Goal: Task Accomplishment & Management: Use online tool/utility

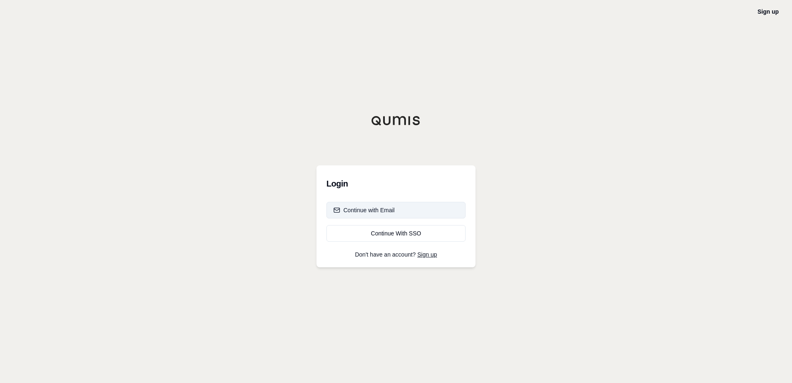
click at [376, 210] on div "Continue with Email" at bounding box center [363, 210] width 61 height 8
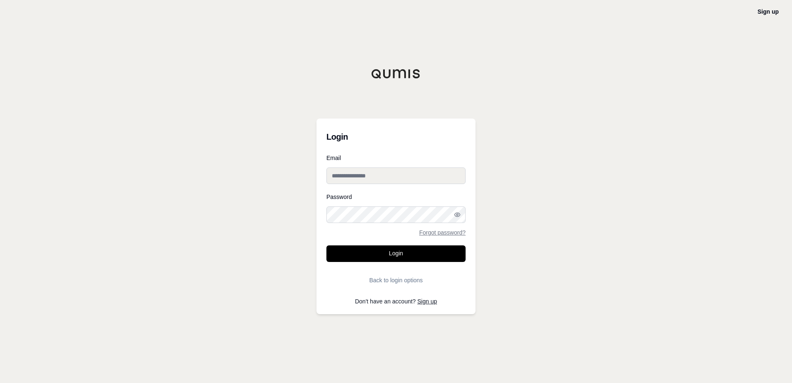
click at [343, 173] on input "Email" at bounding box center [395, 175] width 139 height 17
type input "**********"
click at [326, 245] on button "Login" at bounding box center [395, 253] width 139 height 17
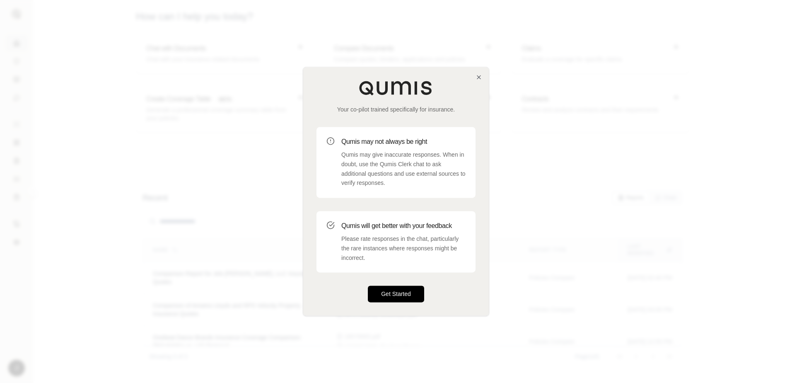
click at [393, 296] on button "Get Started" at bounding box center [396, 294] width 56 height 17
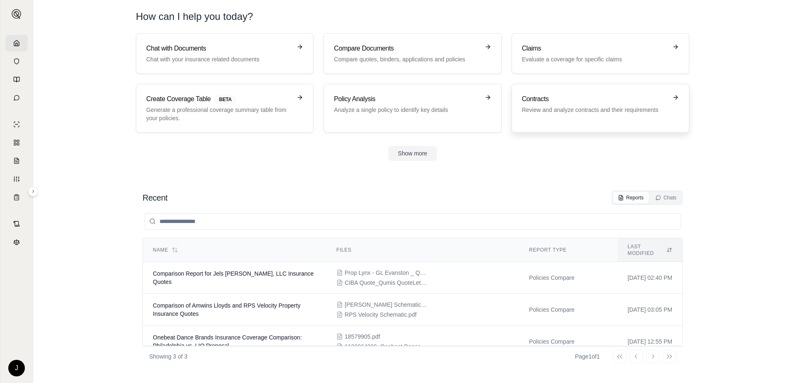
click at [595, 101] on h3 "Contracts" at bounding box center [594, 99] width 145 height 10
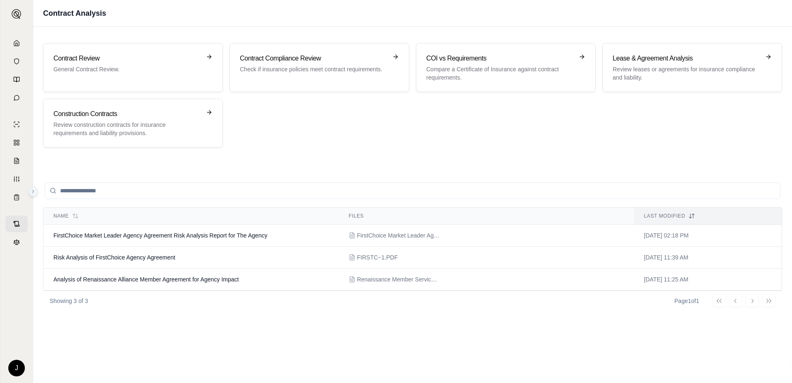
click at [35, 192] on icon at bounding box center [33, 191] width 5 height 5
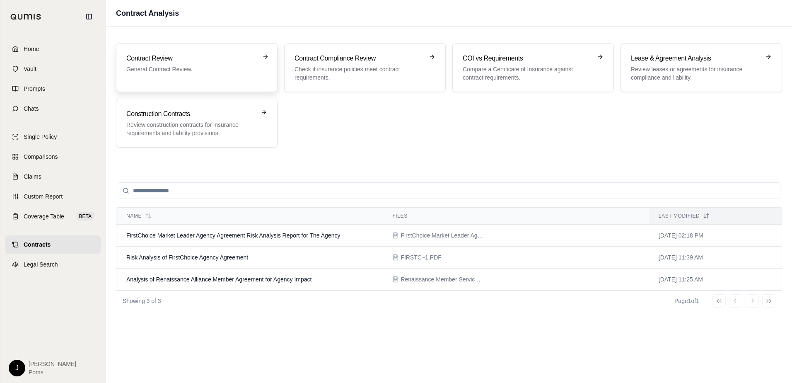
click at [149, 67] on p "General Contract Review." at bounding box center [190, 69] width 129 height 8
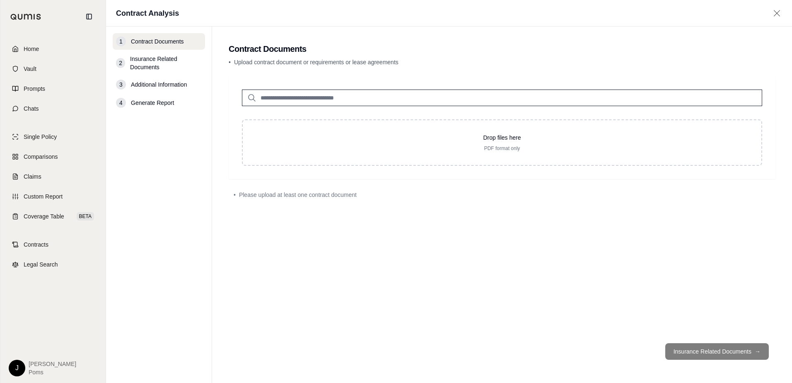
click at [279, 99] on input "search" at bounding box center [502, 97] width 520 height 17
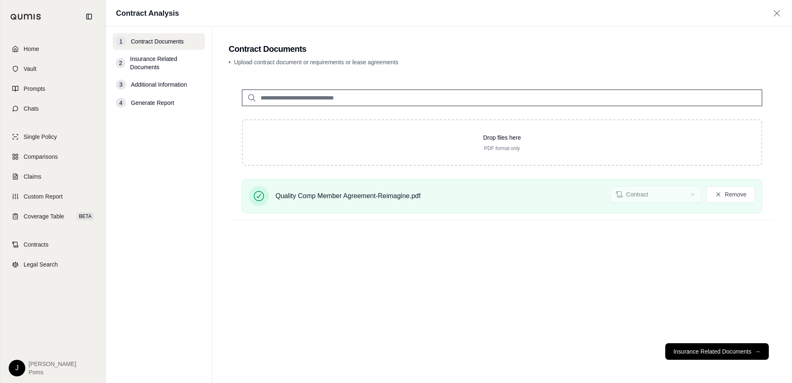
drag, startPoint x: 695, startPoint y: 351, endPoint x: 685, endPoint y: 349, distance: 10.1
click at [695, 350] on button "Insurance Related Documents →" at bounding box center [717, 351] width 104 height 17
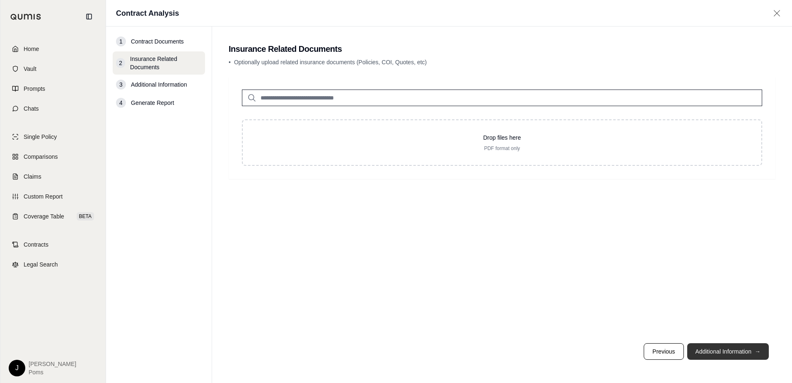
click at [738, 352] on button "Additional Information →" at bounding box center [728, 351] width 82 height 17
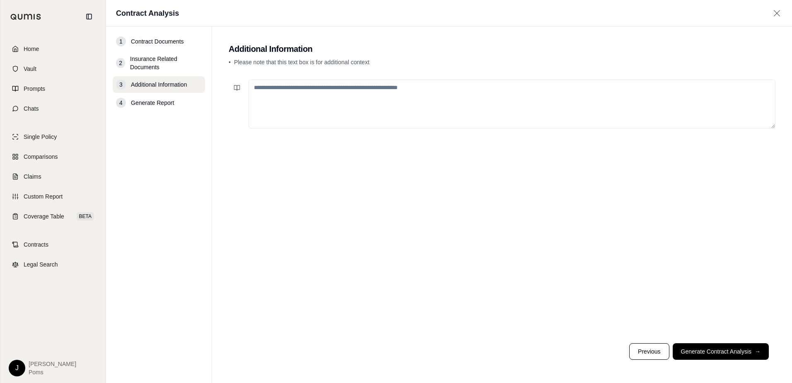
click at [258, 89] on textarea at bounding box center [511, 104] width 527 height 49
type textarea "**********"
click at [237, 88] on icon at bounding box center [238, 87] width 3 height 5
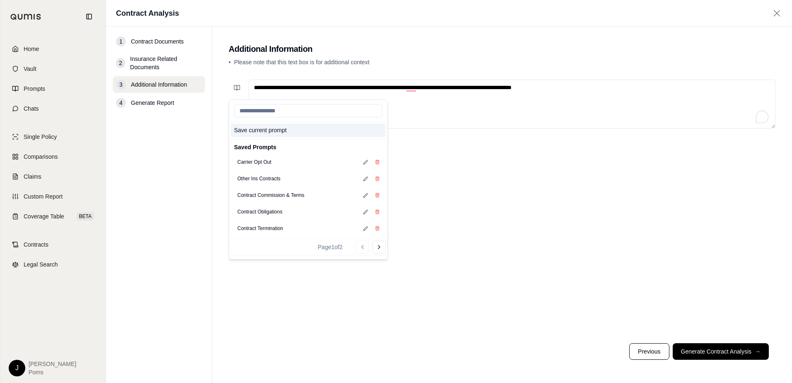
click at [256, 128] on button "Save current prompt" at bounding box center [308, 129] width 155 height 13
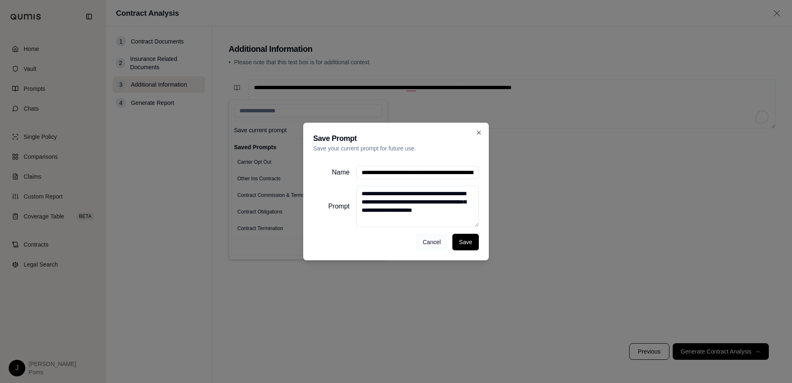
click at [423, 248] on button "Cancel" at bounding box center [431, 242] width 31 height 17
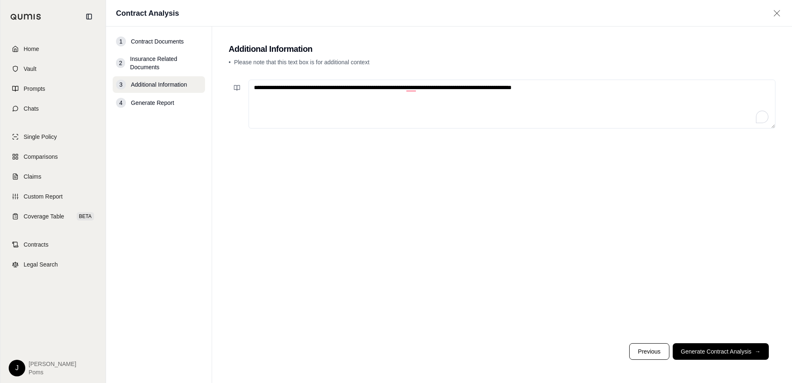
drag, startPoint x: 560, startPoint y: 88, endPoint x: 101, endPoint y: 94, distance: 458.1
click at [101, 94] on div "**********" at bounding box center [396, 191] width 792 height 383
click at [232, 88] on button at bounding box center [237, 88] width 17 height 17
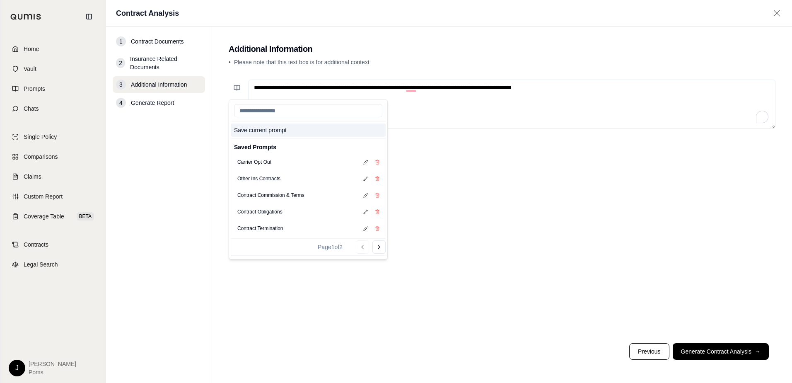
click at [260, 131] on button "Save current prompt" at bounding box center [308, 129] width 155 height 13
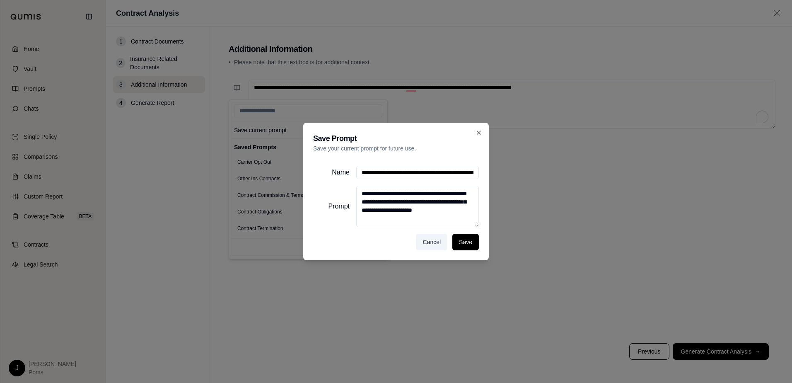
scroll to position [0, 200]
drag, startPoint x: 361, startPoint y: 173, endPoint x: 659, endPoint y: 184, distance: 298.0
click at [657, 174] on div "**********" at bounding box center [396, 191] width 792 height 383
type input "**********"
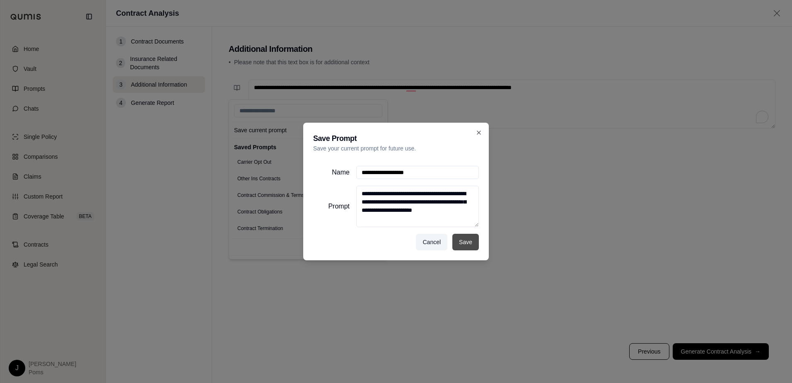
click at [457, 246] on button "Save" at bounding box center [465, 242] width 27 height 17
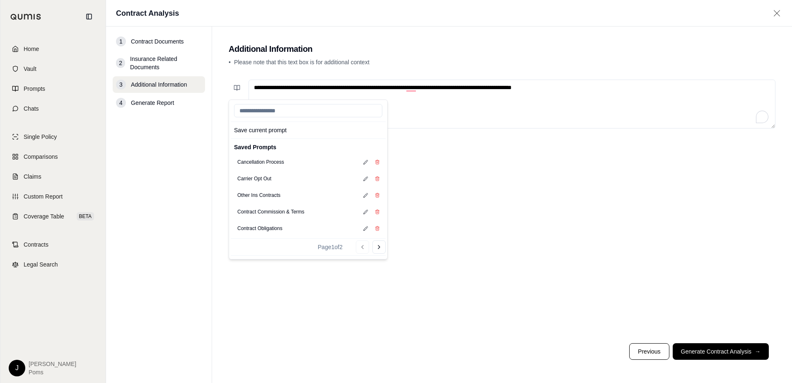
click at [361, 248] on div "Go to previous page Go to next page" at bounding box center [371, 246] width 30 height 13
click at [380, 247] on icon at bounding box center [379, 247] width 7 height 7
click at [269, 164] on button "Contract Termination" at bounding box center [260, 162] width 53 height 12
click at [360, 215] on icon at bounding box center [362, 213] width 7 height 7
click at [295, 166] on div "Cancellation Process" at bounding box center [308, 162] width 155 height 17
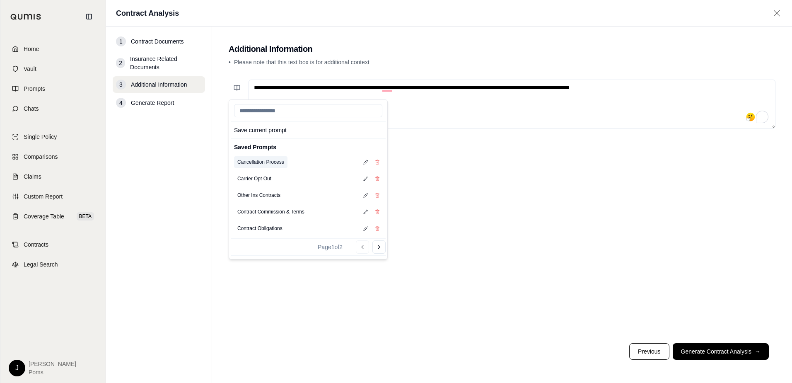
click at [280, 162] on button "Cancellation Process" at bounding box center [260, 162] width 53 height 12
type textarea "**********"
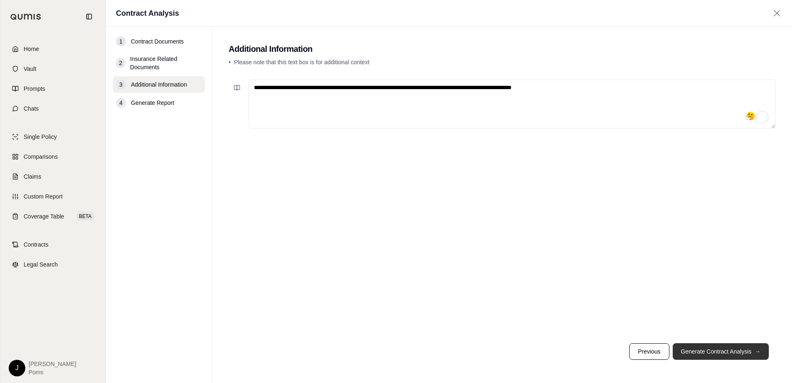
click at [717, 349] on button "Generate Contract Analysis →" at bounding box center [721, 351] width 96 height 17
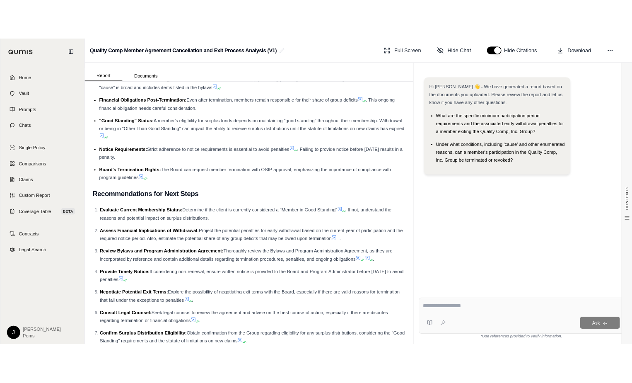
scroll to position [838, 0]
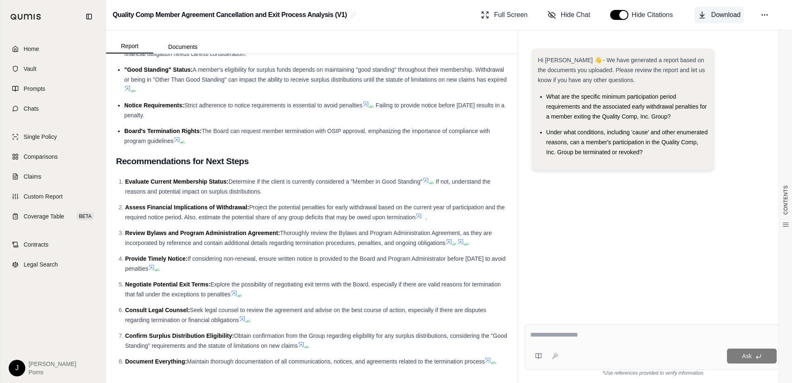
click at [717, 13] on span "Download" at bounding box center [725, 15] width 29 height 10
click at [31, 43] on link "Home" at bounding box center [52, 49] width 95 height 18
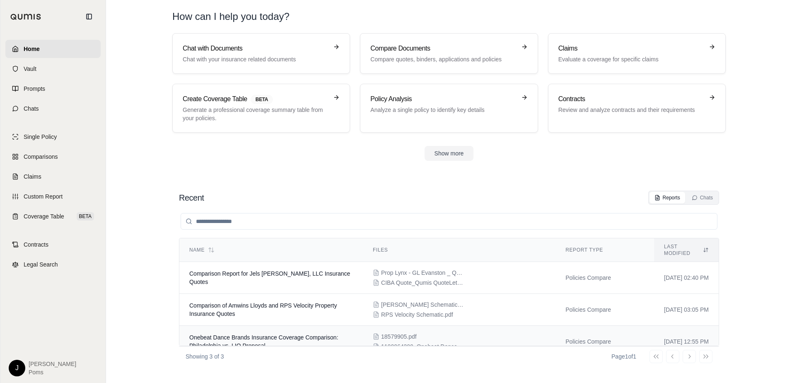
scroll to position [5, 0]
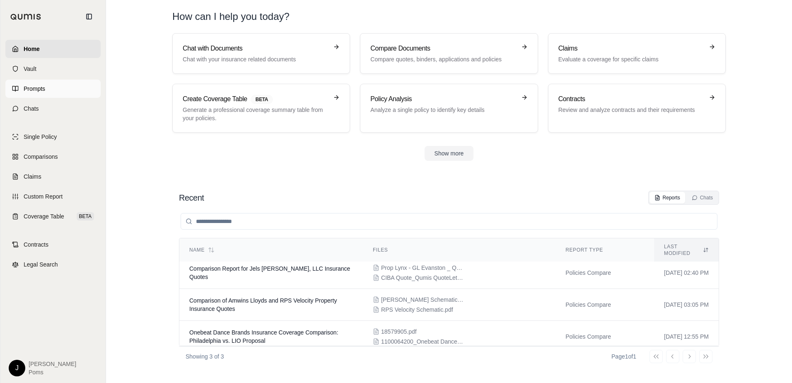
click at [34, 91] on span "Prompts" at bounding box center [35, 88] width 22 height 8
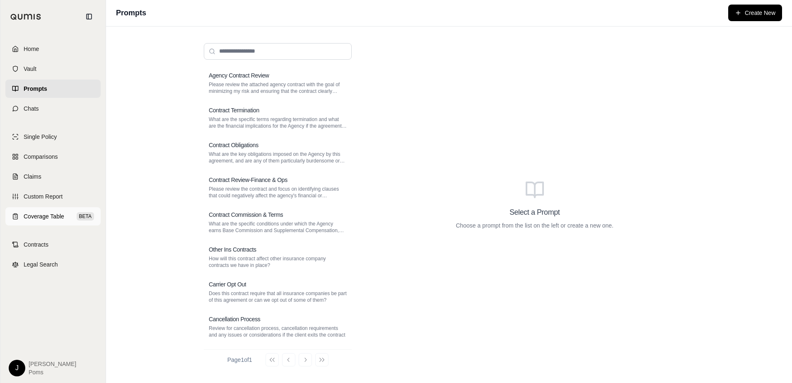
click at [39, 222] on link "Coverage Table BETA" at bounding box center [52, 216] width 95 height 18
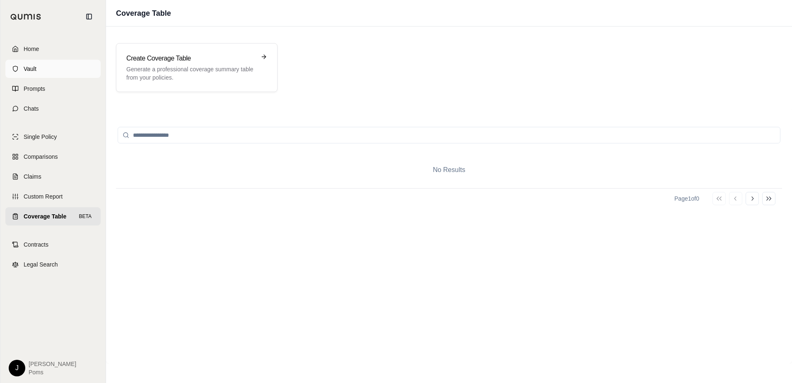
click at [29, 65] on span "Vault" at bounding box center [30, 69] width 13 height 8
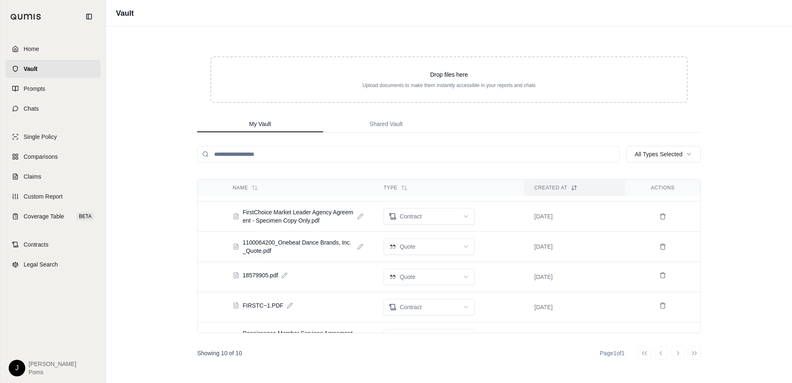
scroll to position [166, 0]
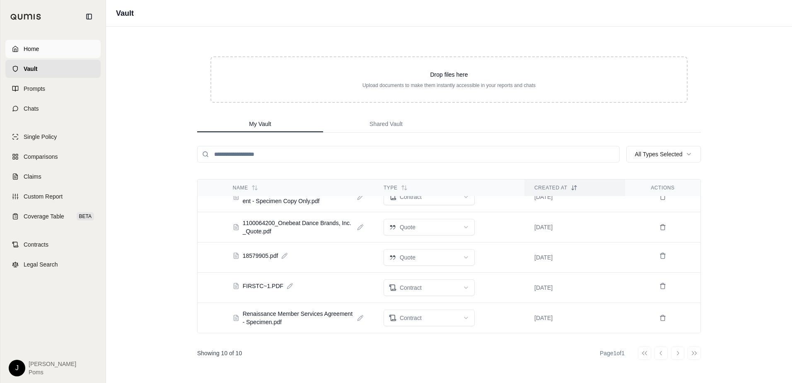
click at [34, 53] on span "Home" at bounding box center [31, 49] width 15 height 8
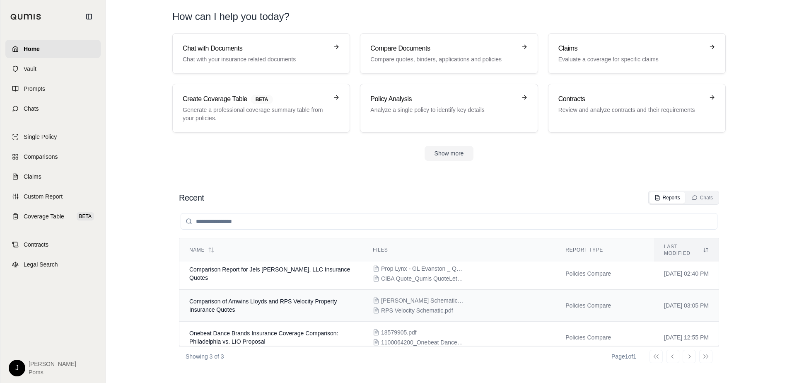
scroll to position [5, 0]
click at [37, 241] on span "Contracts" at bounding box center [36, 244] width 25 height 8
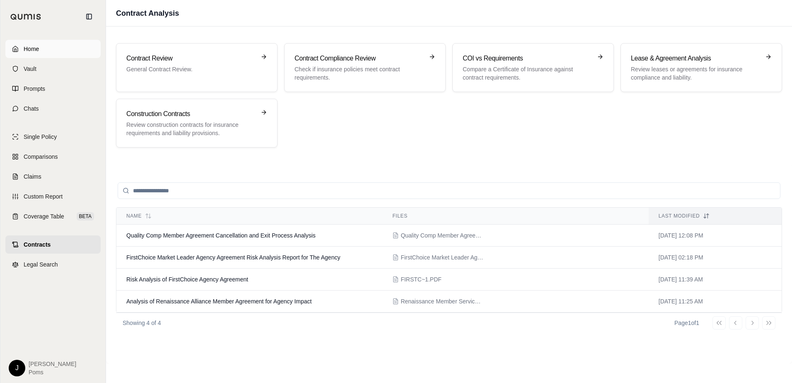
click at [35, 50] on span "Home" at bounding box center [31, 49] width 15 height 8
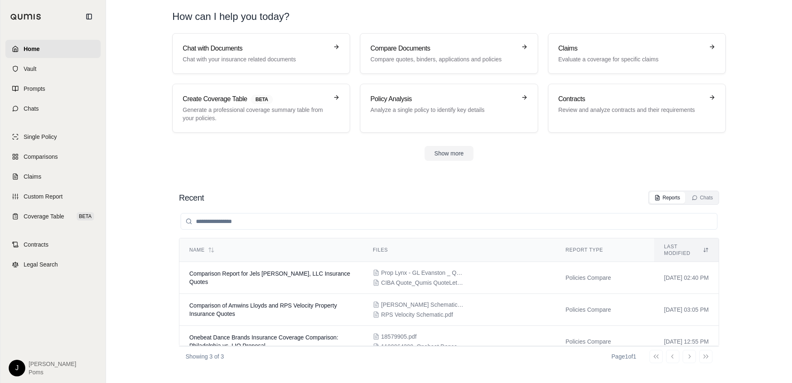
click at [14, 366] on html "Home Vault Prompts Chats Single Policy Comparisons Claims Custom Report Coverag…" at bounding box center [396, 191] width 792 height 383
click at [19, 354] on div "Log Out" at bounding box center [36, 349] width 68 height 13
